Goal: Task Accomplishment & Management: Use online tool/utility

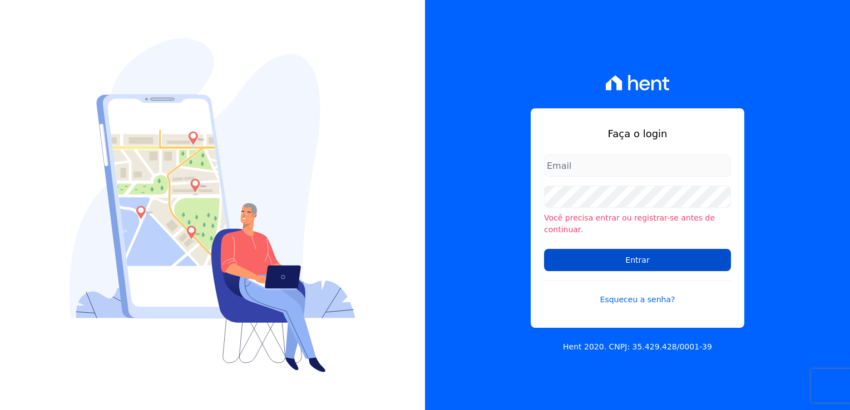
type input "[PERSON_NAME][EMAIL_ADDRESS][DOMAIN_NAME]"
click at [647, 251] on input "Entrar" at bounding box center [637, 260] width 187 height 22
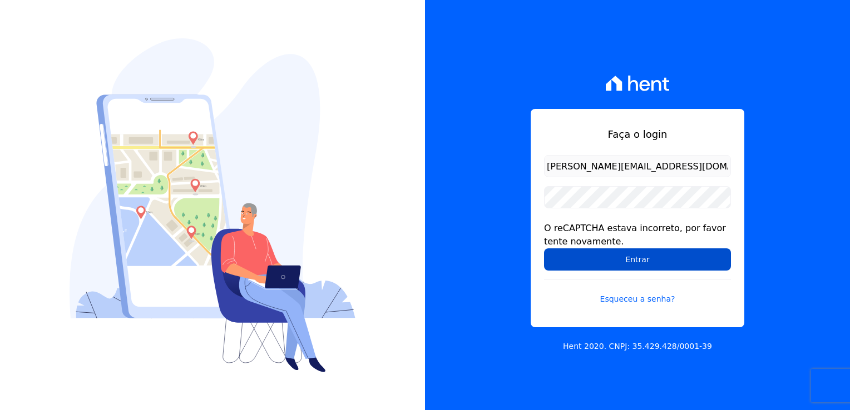
click at [616, 261] on input "Entrar" at bounding box center [637, 260] width 187 height 22
